Goal: Information Seeking & Learning: Learn about a topic

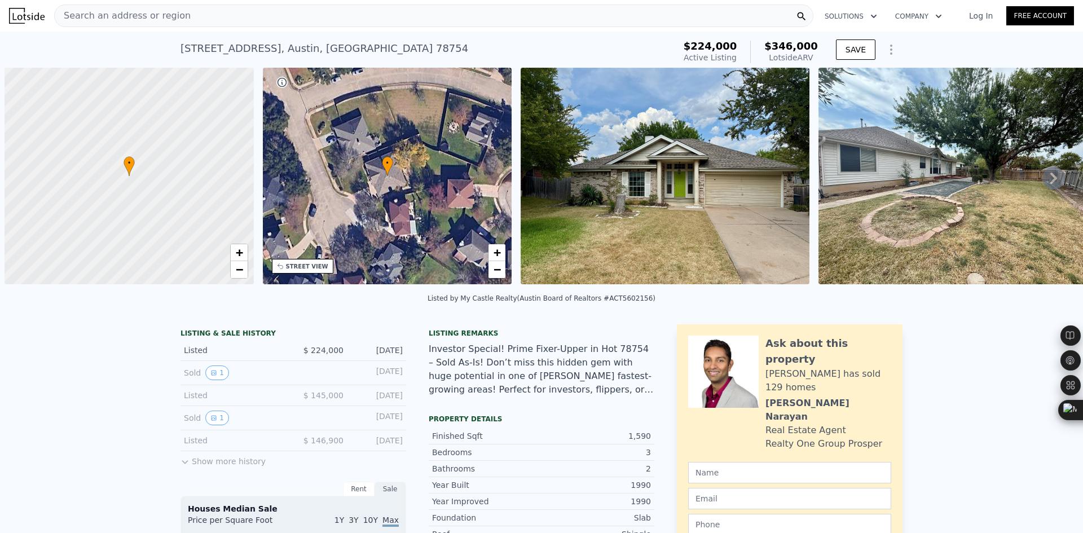
scroll to position [0, 5]
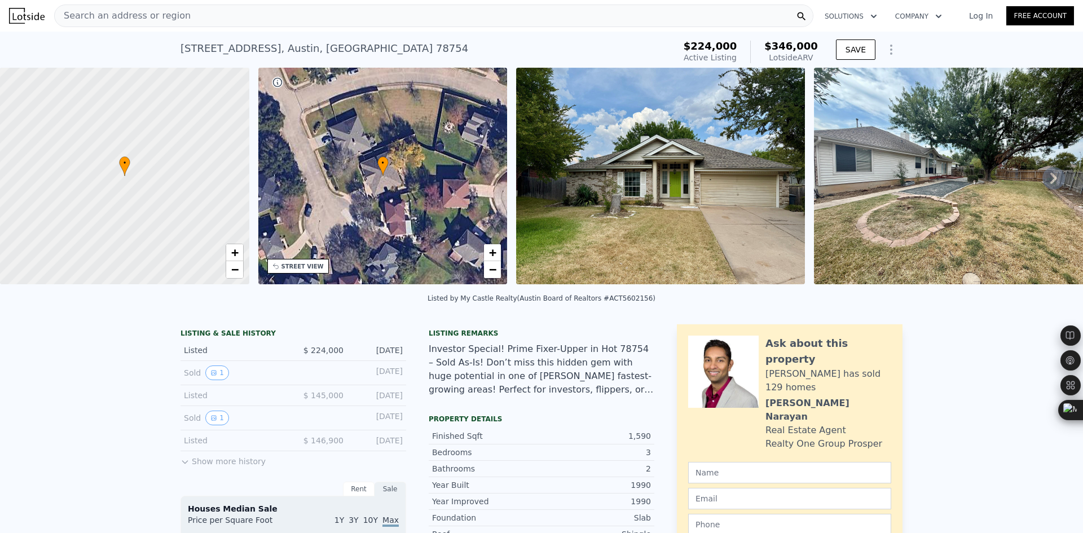
click at [218, 18] on div "Search an address or region" at bounding box center [433, 16] width 759 height 23
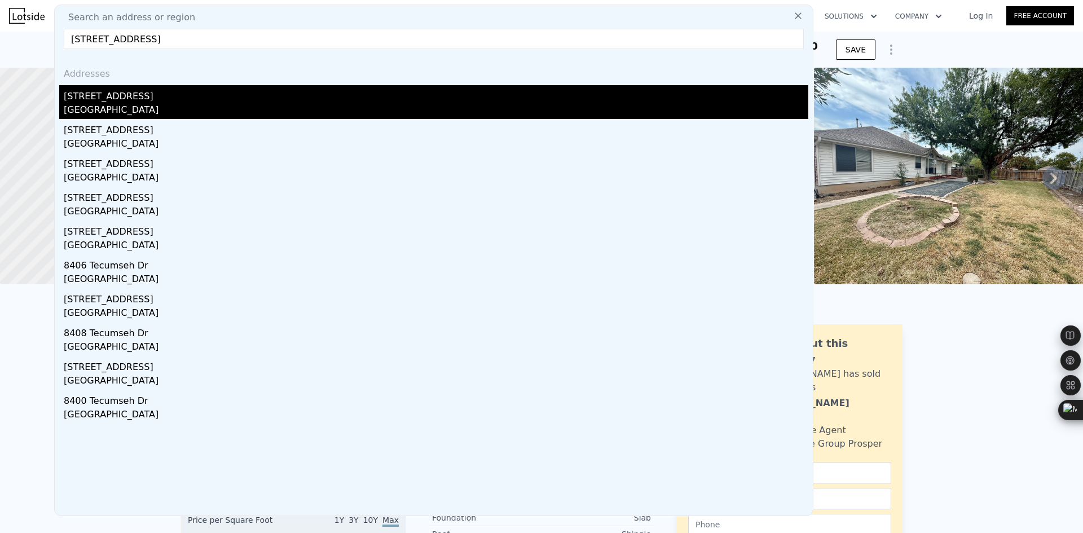
type input "[STREET_ADDRESS]"
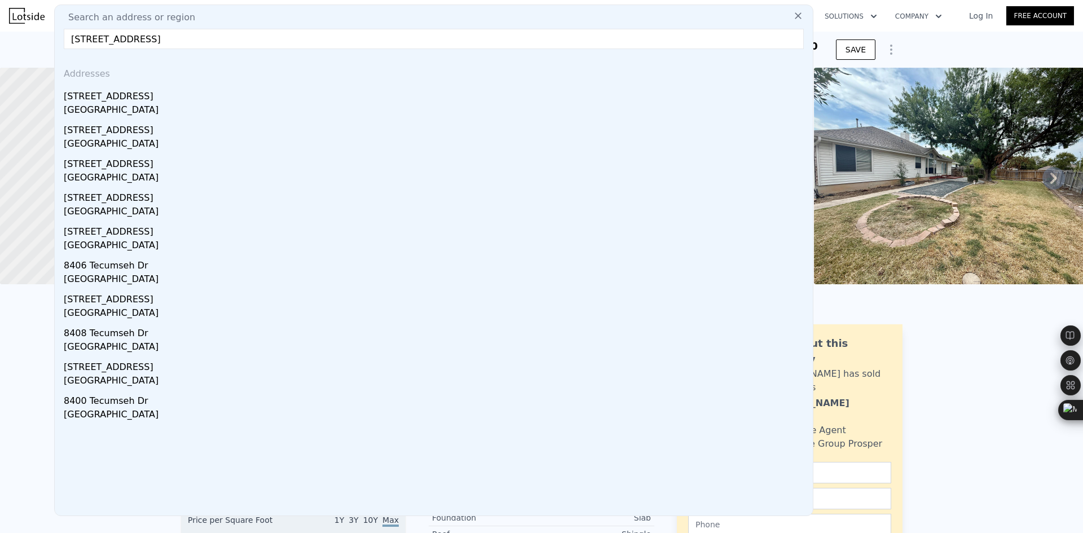
drag, startPoint x: 239, startPoint y: 90, endPoint x: 281, endPoint y: 180, distance: 99.7
click at [239, 90] on div "[STREET_ADDRESS]" at bounding box center [436, 94] width 745 height 18
type input "2"
type input "5"
type input "1"
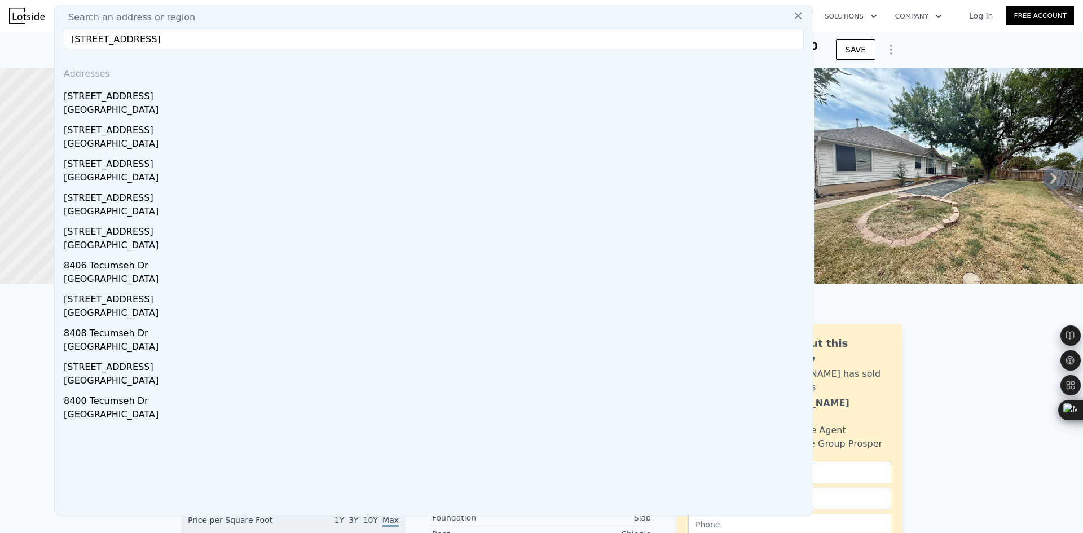
type input "1260"
type input "2159"
type input "7396.49"
type input "13795.45"
type input "$ 456,000"
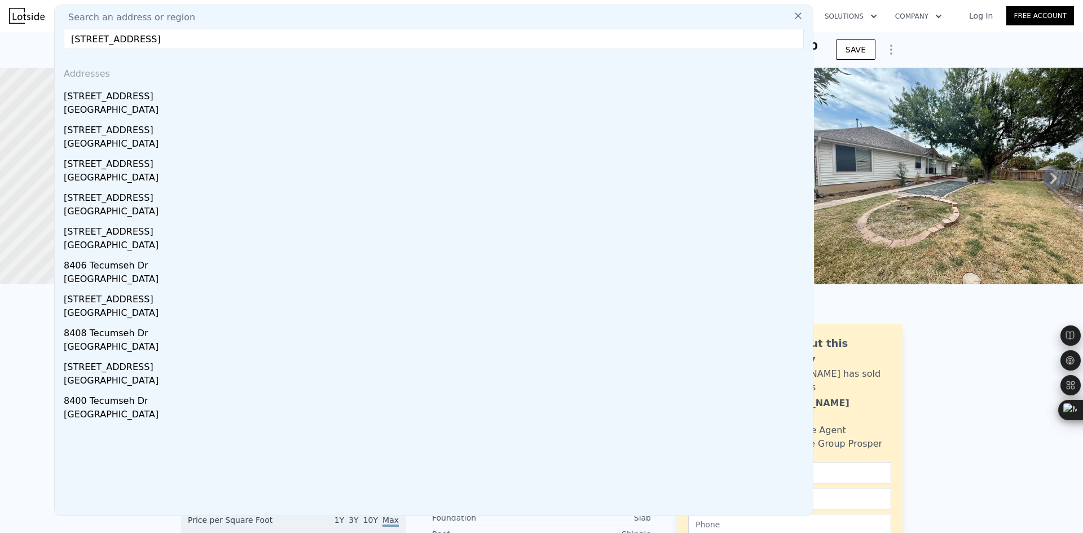
type input "5"
type input "$ 294,637"
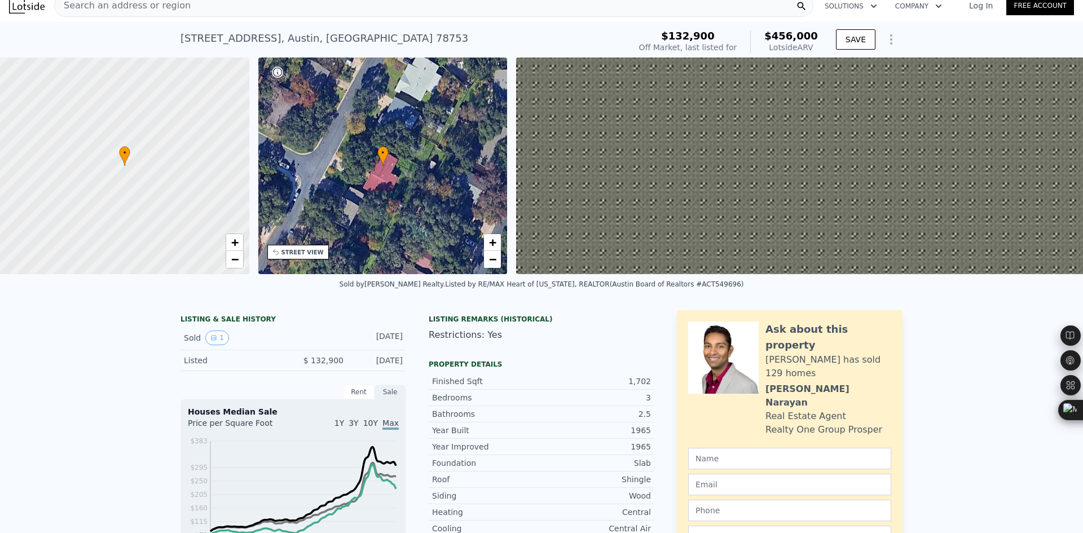
scroll to position [4, 0]
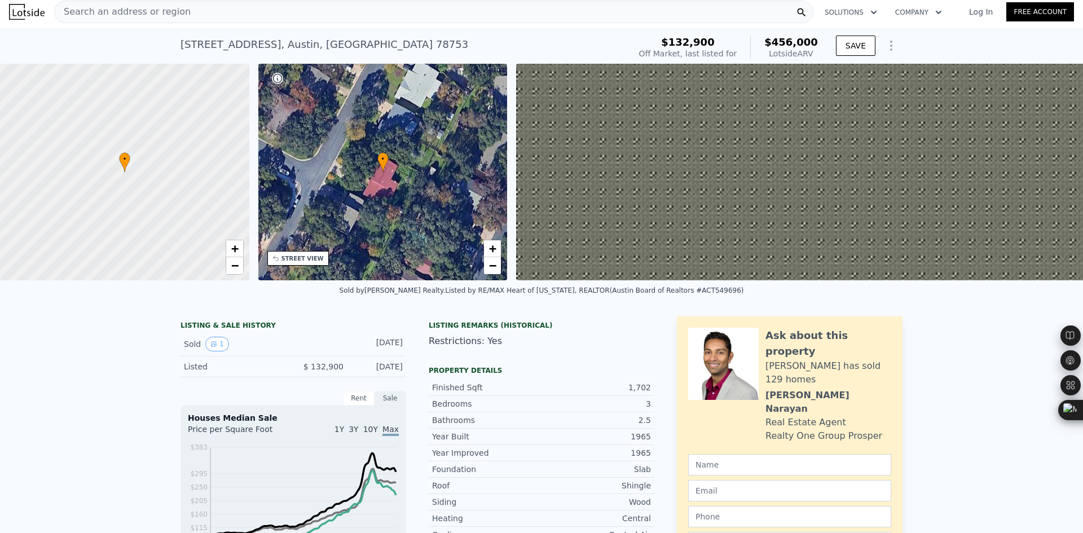
click at [200, 13] on div "Search an address or region" at bounding box center [433, 12] width 759 height 23
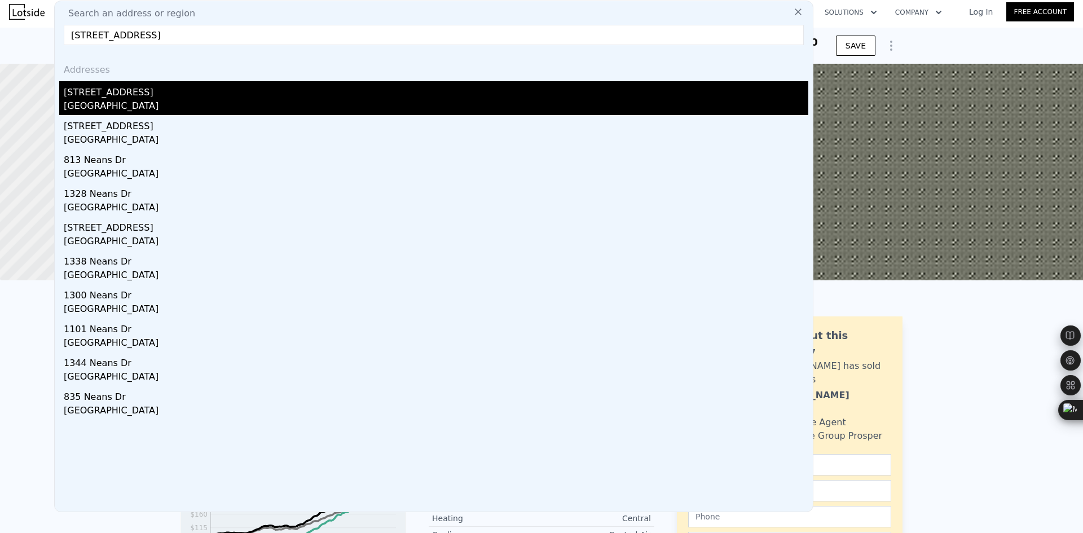
type input "[STREET_ADDRESS]"
click at [152, 93] on div "[STREET_ADDRESS]" at bounding box center [436, 90] width 745 height 18
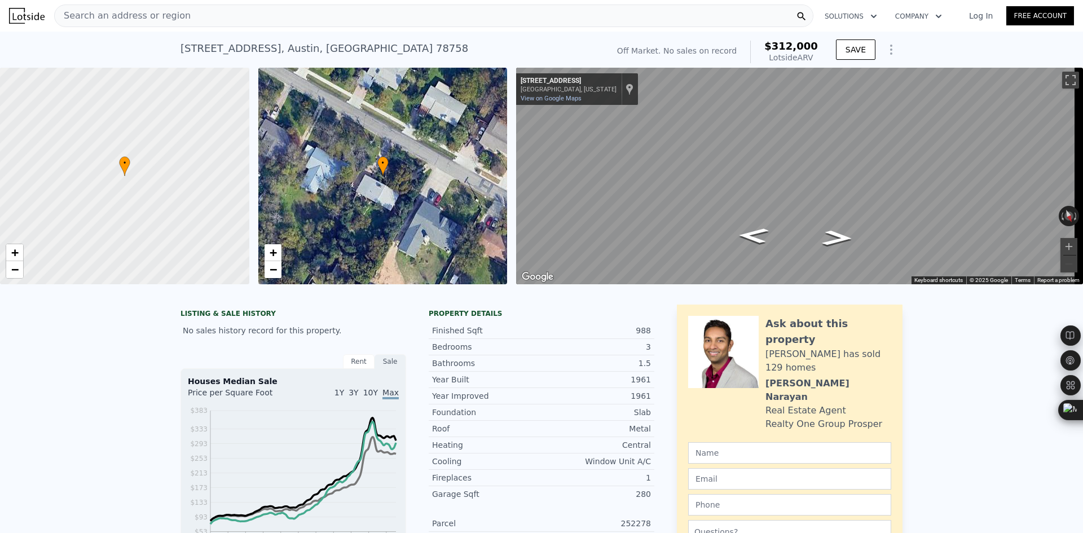
click at [221, 21] on div "Search an address or region" at bounding box center [433, 16] width 759 height 23
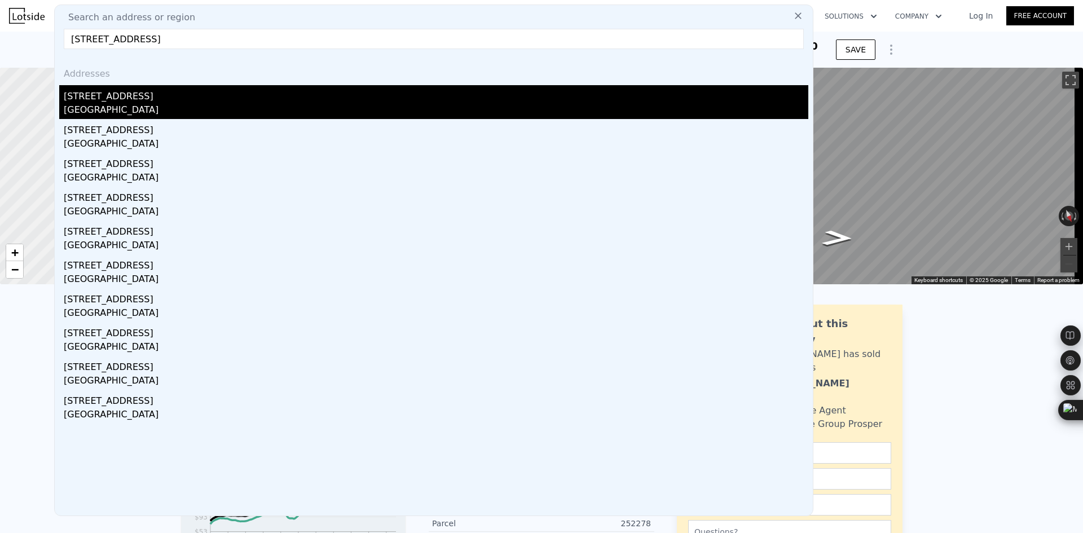
type input "[STREET_ADDRESS]"
click at [177, 97] on div "[STREET_ADDRESS]" at bounding box center [436, 94] width 745 height 18
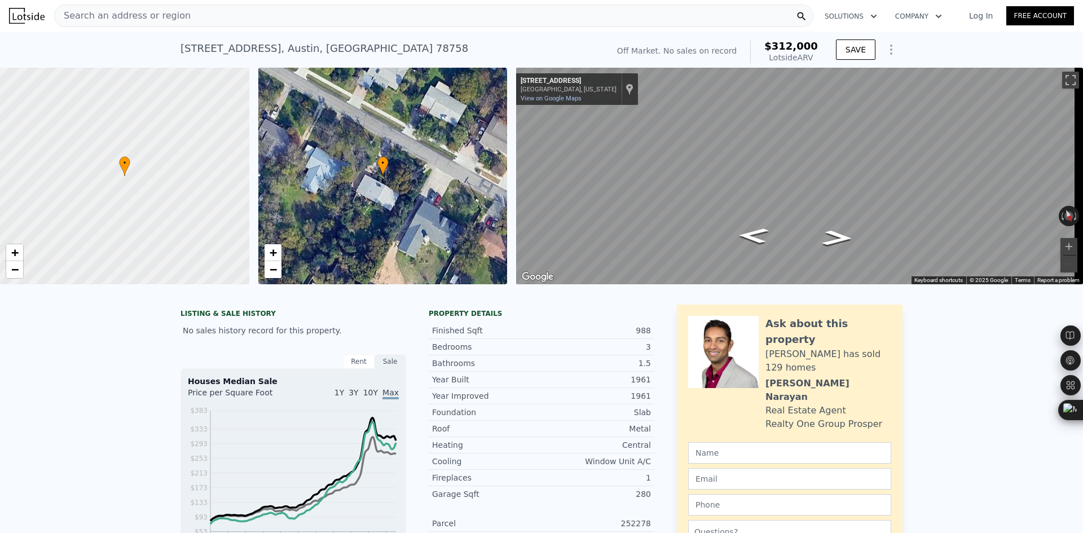
type input "3"
type input "2"
type input "2.5"
type input "1120"
type input "2134"
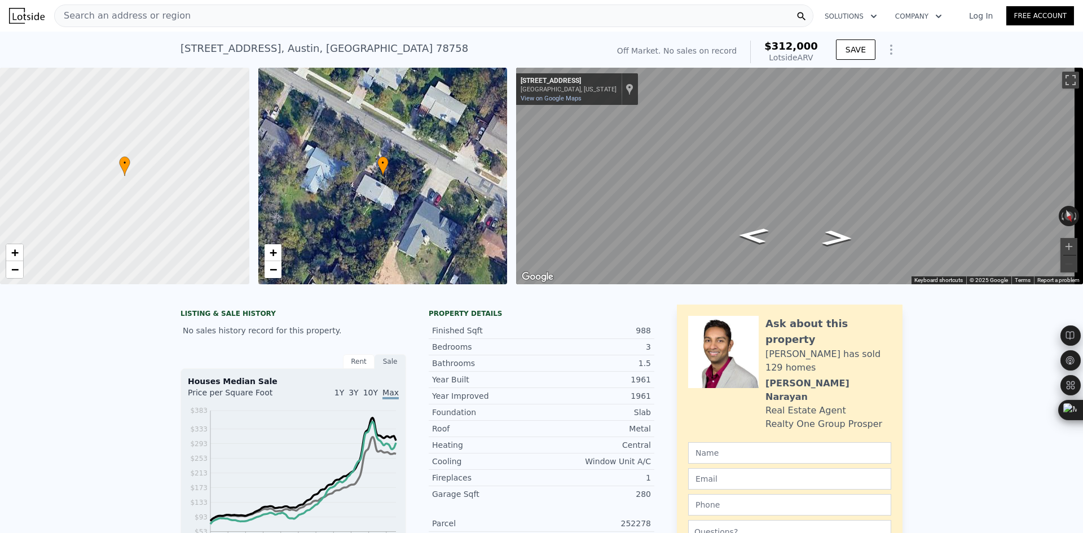
type input "5967.72"
type input "10933.56"
type input "$ 708,000"
type input "5"
type input "$ 215,862"
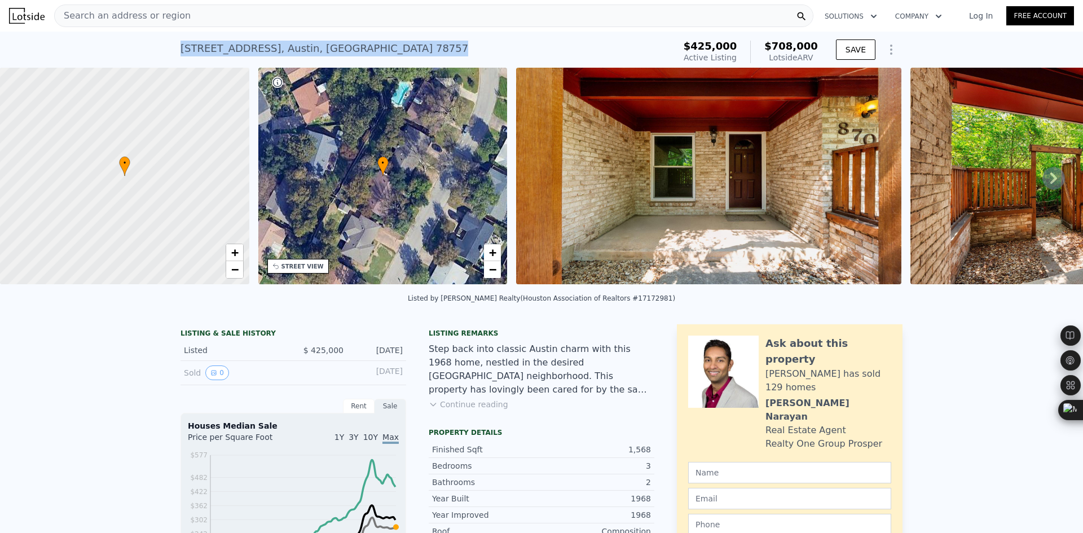
drag, startPoint x: 340, startPoint y: 50, endPoint x: 178, endPoint y: 50, distance: 161.9
click at [180, 50] on div "[STREET_ADDRESS] Active at $425k (~ARV $708k )" at bounding box center [425, 52] width 490 height 32
copy div "[STREET_ADDRESS]"
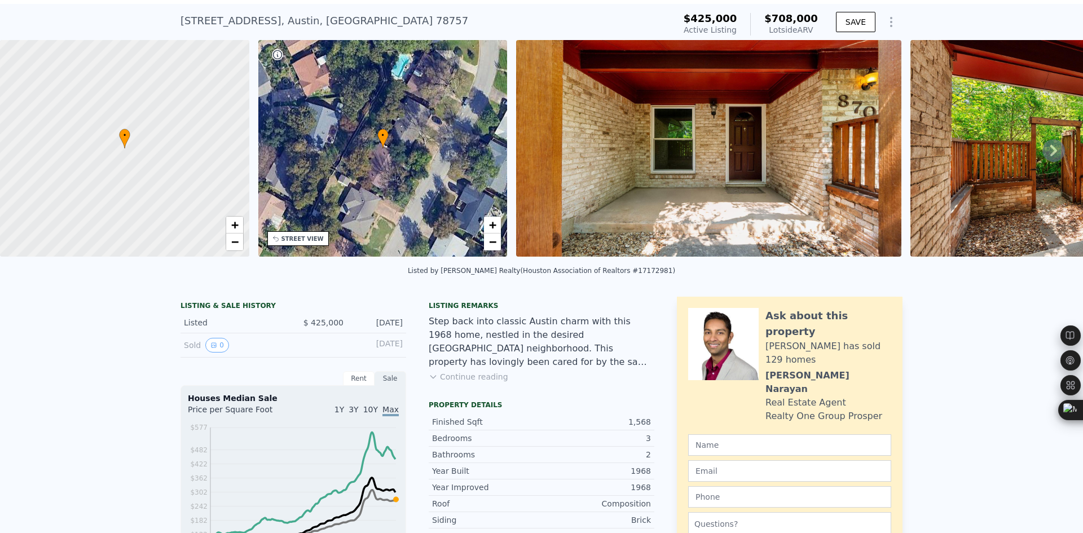
scroll to position [4, 0]
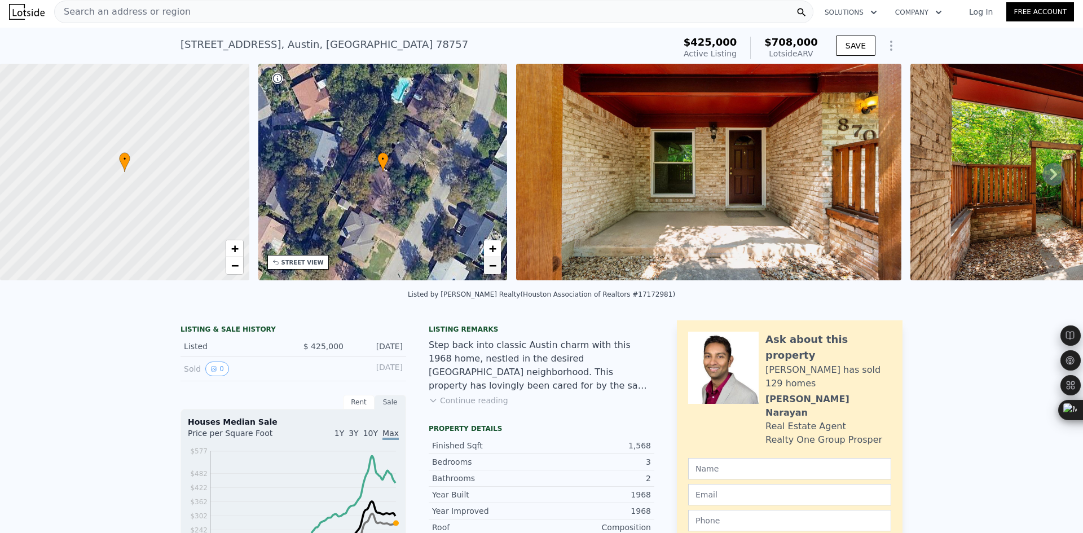
click at [491, 262] on span "−" at bounding box center [492, 265] width 7 height 14
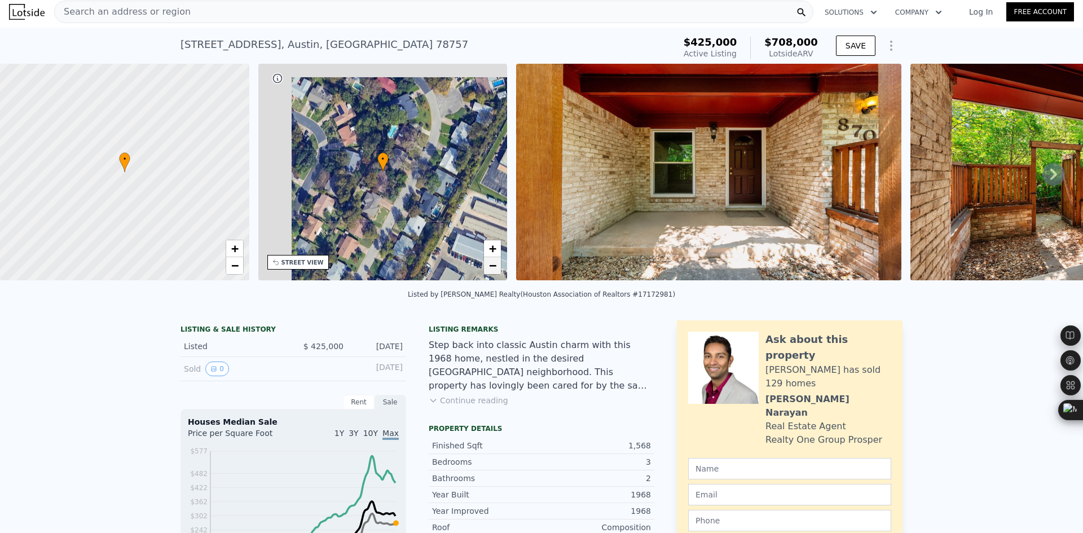
click at [491, 262] on span "−" at bounding box center [492, 265] width 7 height 14
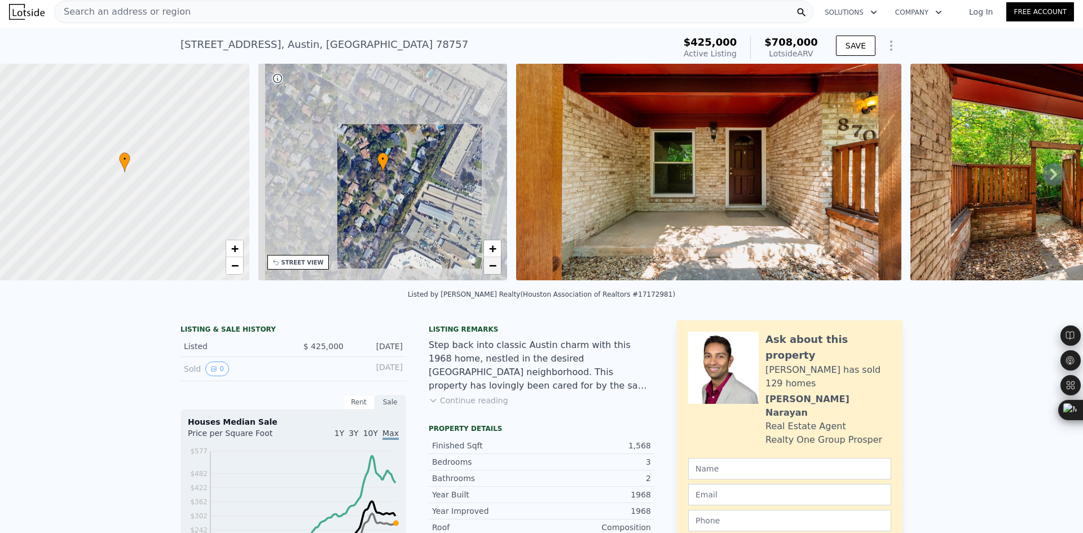
click at [491, 262] on span "−" at bounding box center [492, 265] width 7 height 14
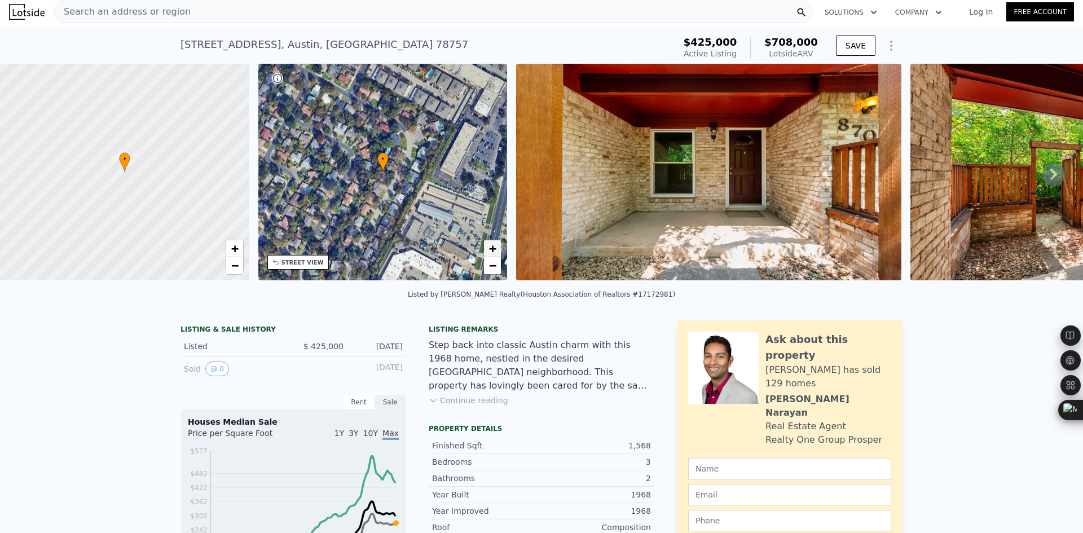
click at [493, 249] on span "+" at bounding box center [492, 248] width 7 height 14
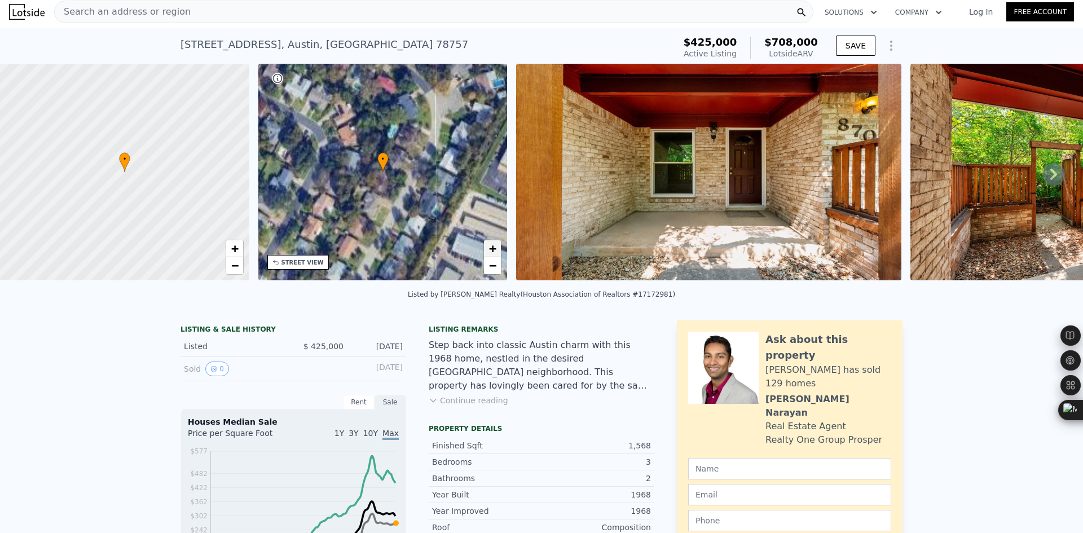
click at [493, 249] on span "+" at bounding box center [492, 248] width 7 height 14
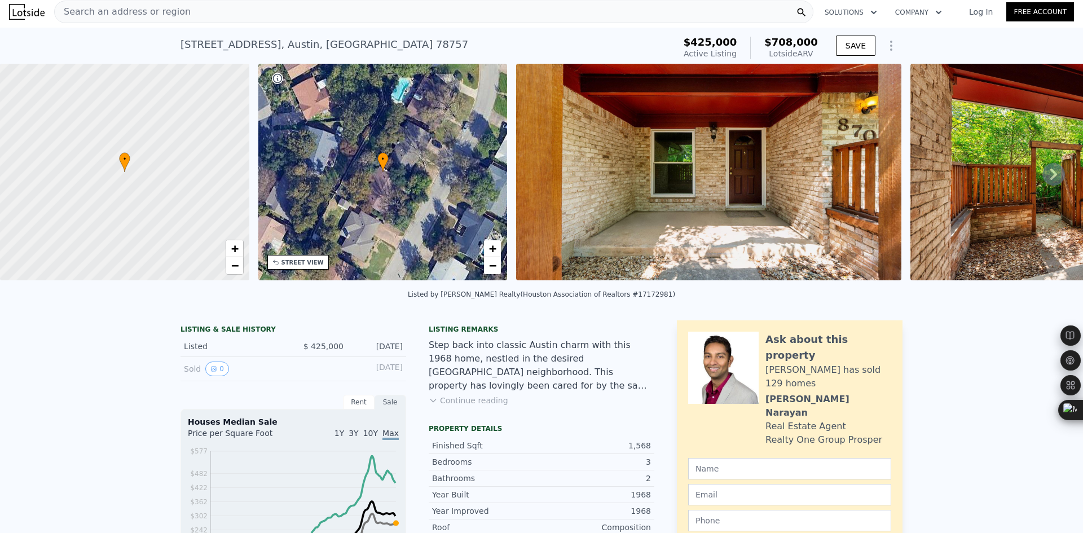
click at [453, 403] on button "Continue reading" at bounding box center [469, 400] width 80 height 11
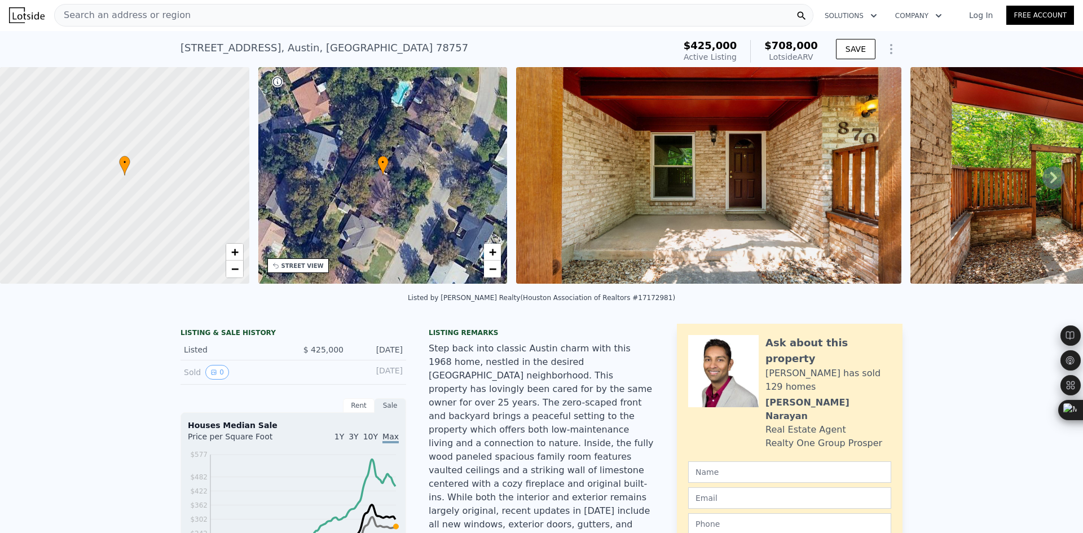
scroll to position [0, 0]
